Goal: Information Seeking & Learning: Learn about a topic

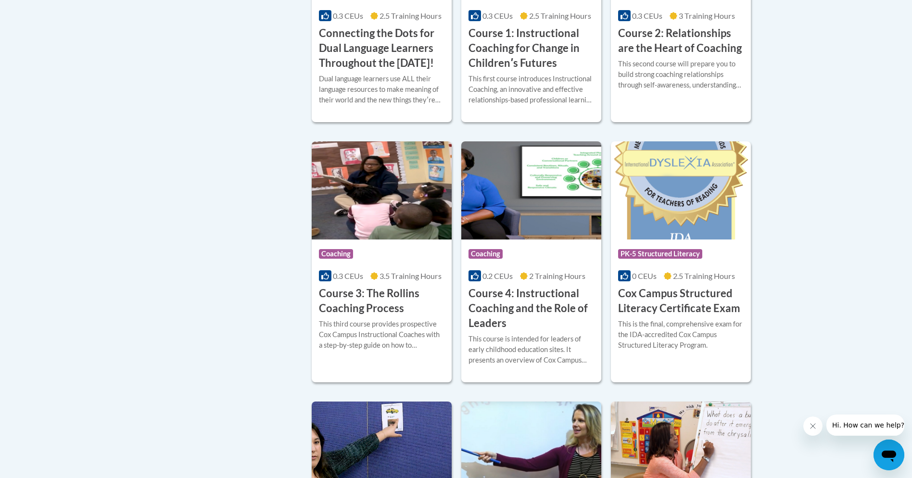
scroll to position [634, 0]
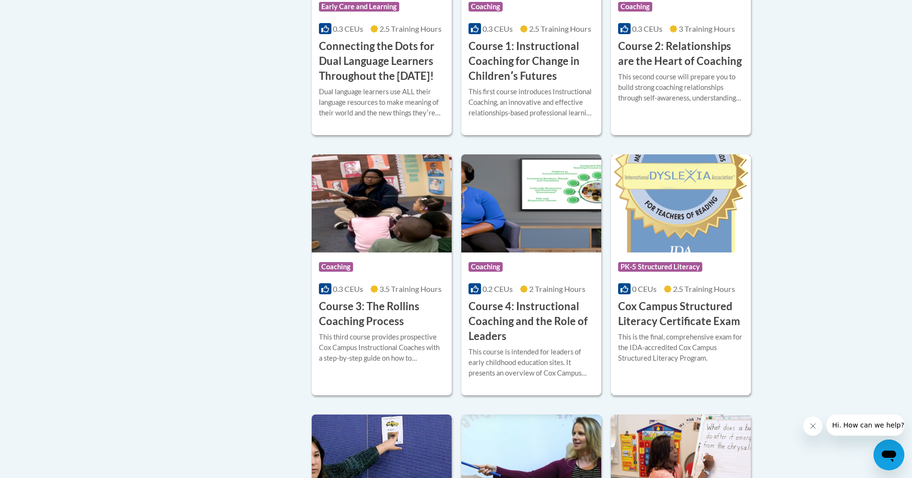
click at [656, 329] on h3 "Cox Campus Structured Literacy Certificate Exam" at bounding box center [681, 314] width 126 height 30
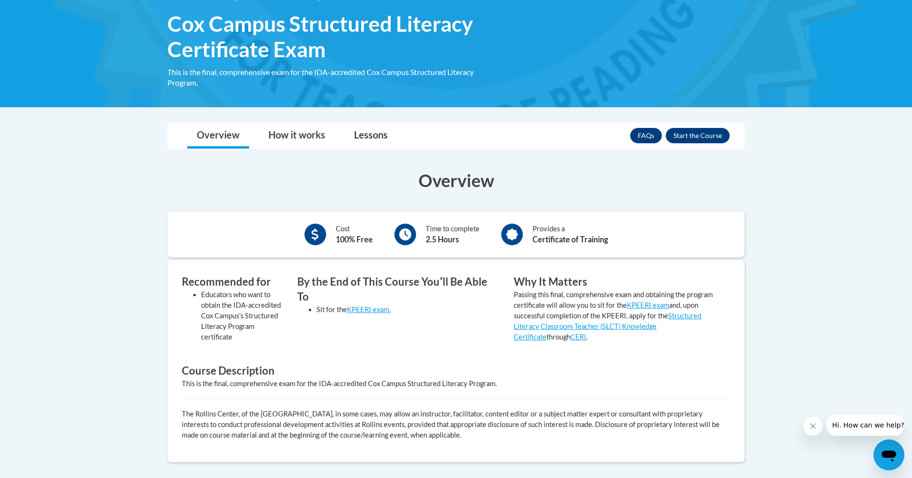
scroll to position [149, 0]
click at [368, 131] on link "Lessons" at bounding box center [370, 136] width 53 height 25
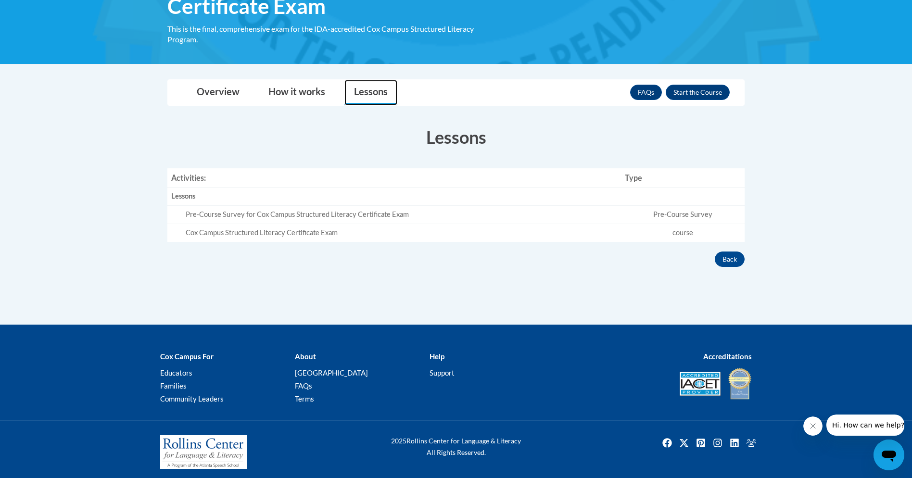
scroll to position [193, 0]
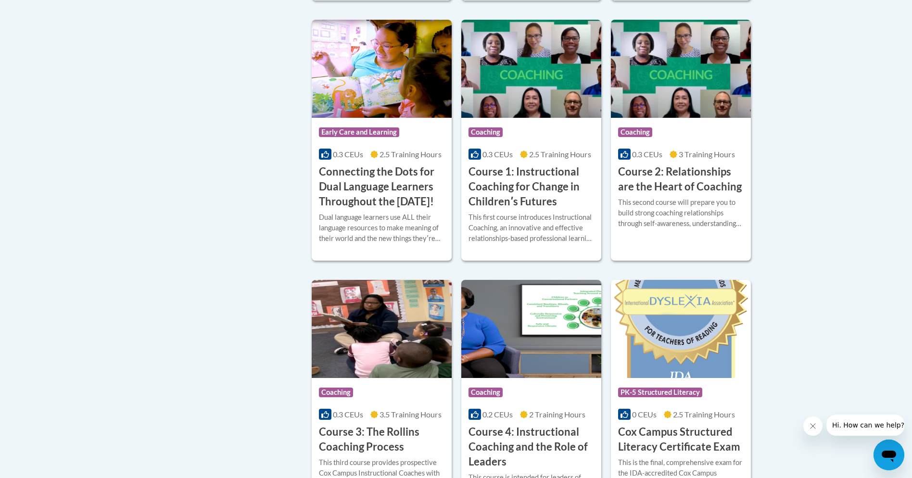
scroll to position [517, 0]
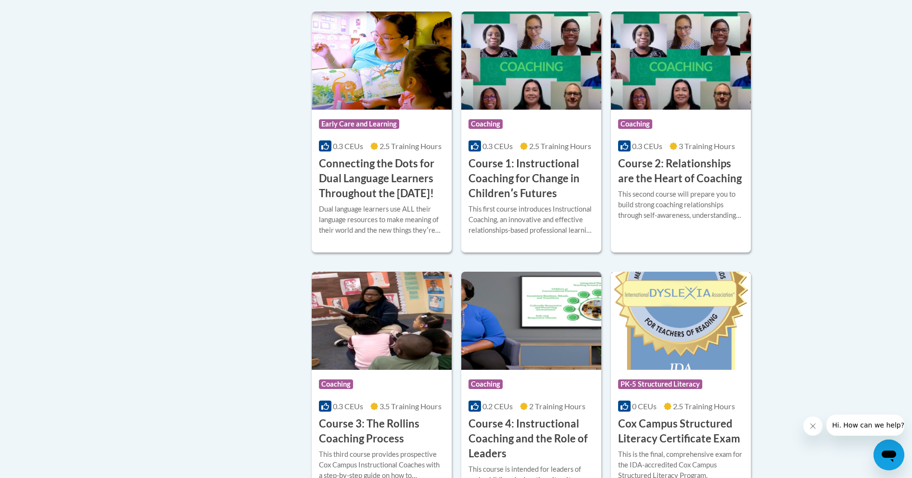
click at [641, 357] on img at bounding box center [681, 321] width 140 height 98
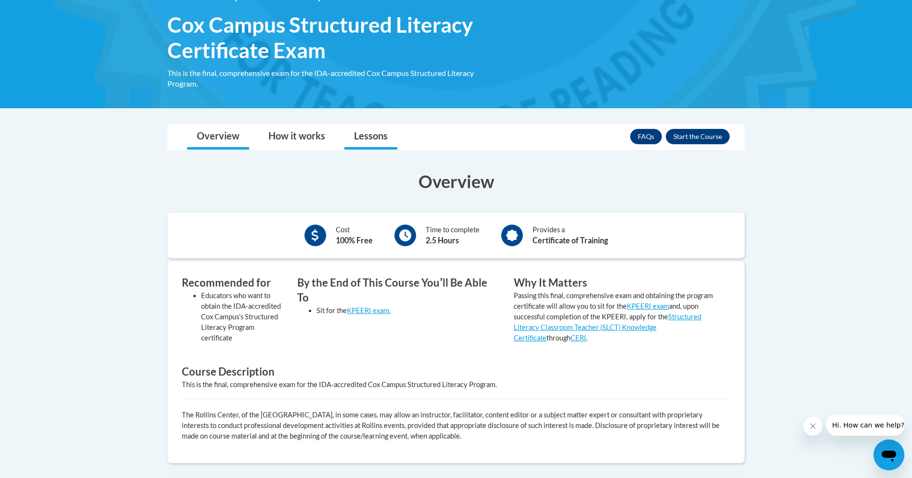
scroll to position [161, 0]
